Goal: Check status

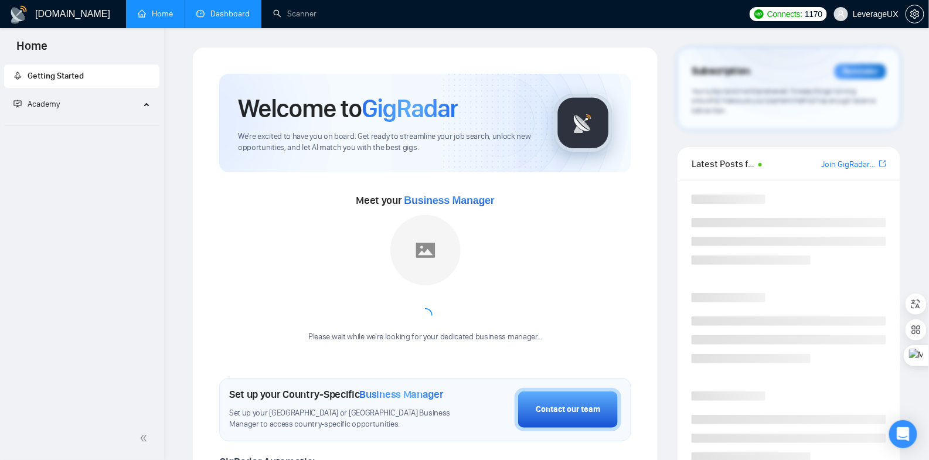
click at [234, 19] on link "Dashboard" at bounding box center [222, 14] width 53 height 10
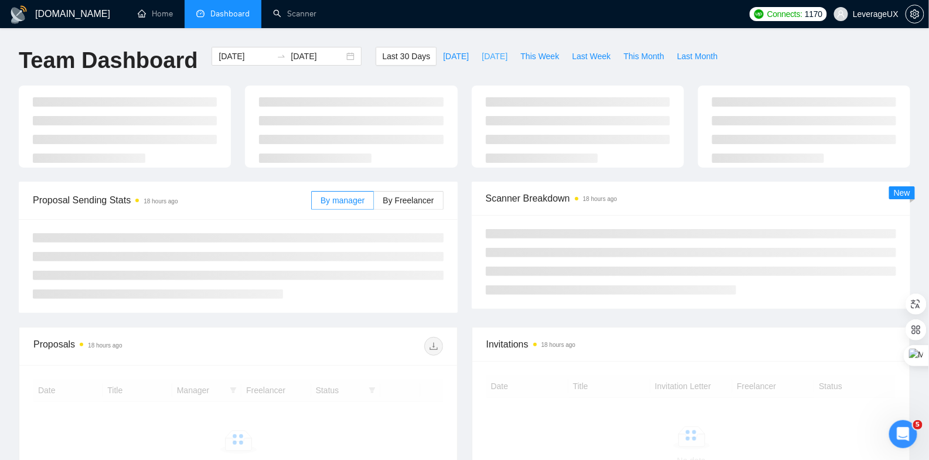
click at [483, 55] on span "[DATE]" at bounding box center [495, 56] width 26 height 13
type input "[DATE]"
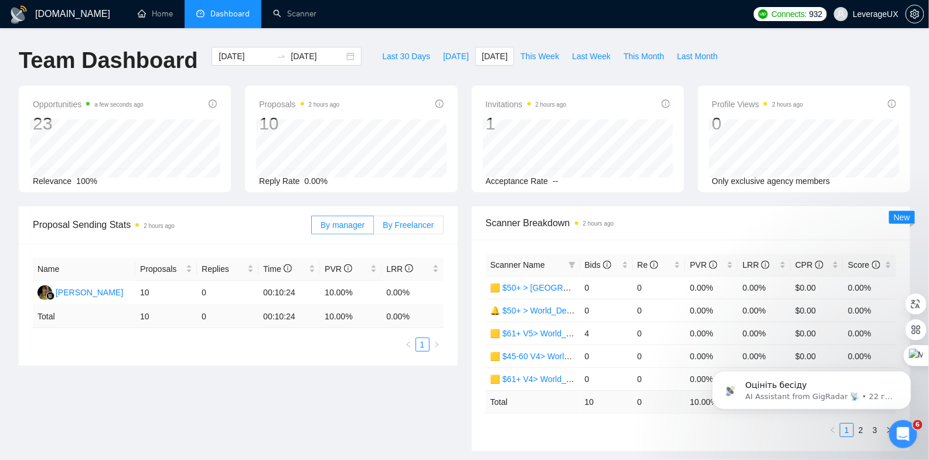
click at [420, 233] on label "By Freelancer" at bounding box center [408, 225] width 69 height 19
click at [374, 228] on input "By Freelancer" at bounding box center [374, 228] width 0 height 0
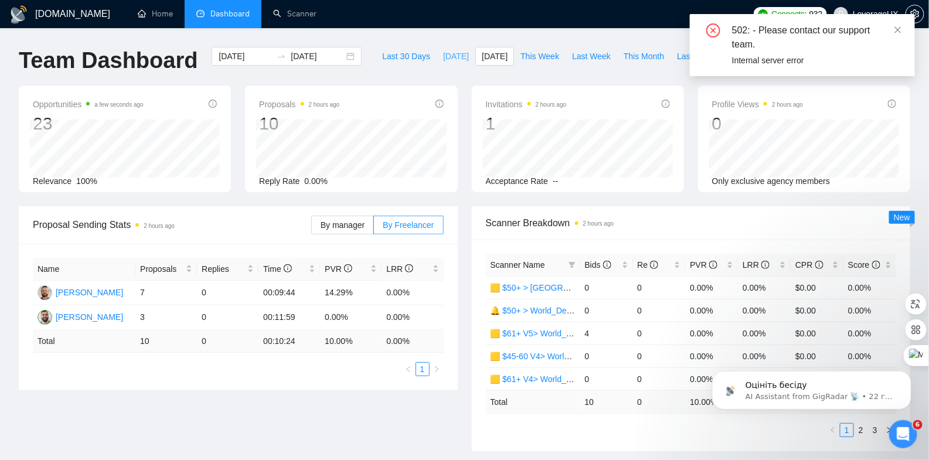
click at [450, 57] on span "[DATE]" at bounding box center [456, 56] width 26 height 13
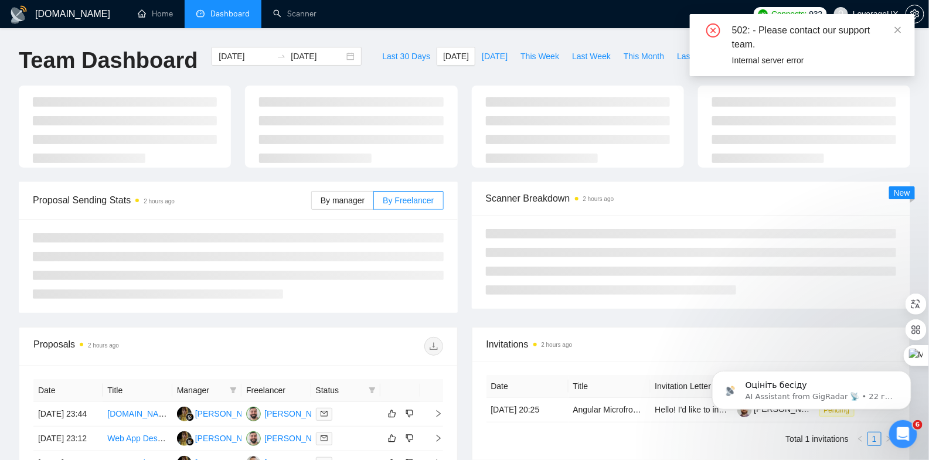
type input "[DATE]"
